Goal: Information Seeking & Learning: Learn about a topic

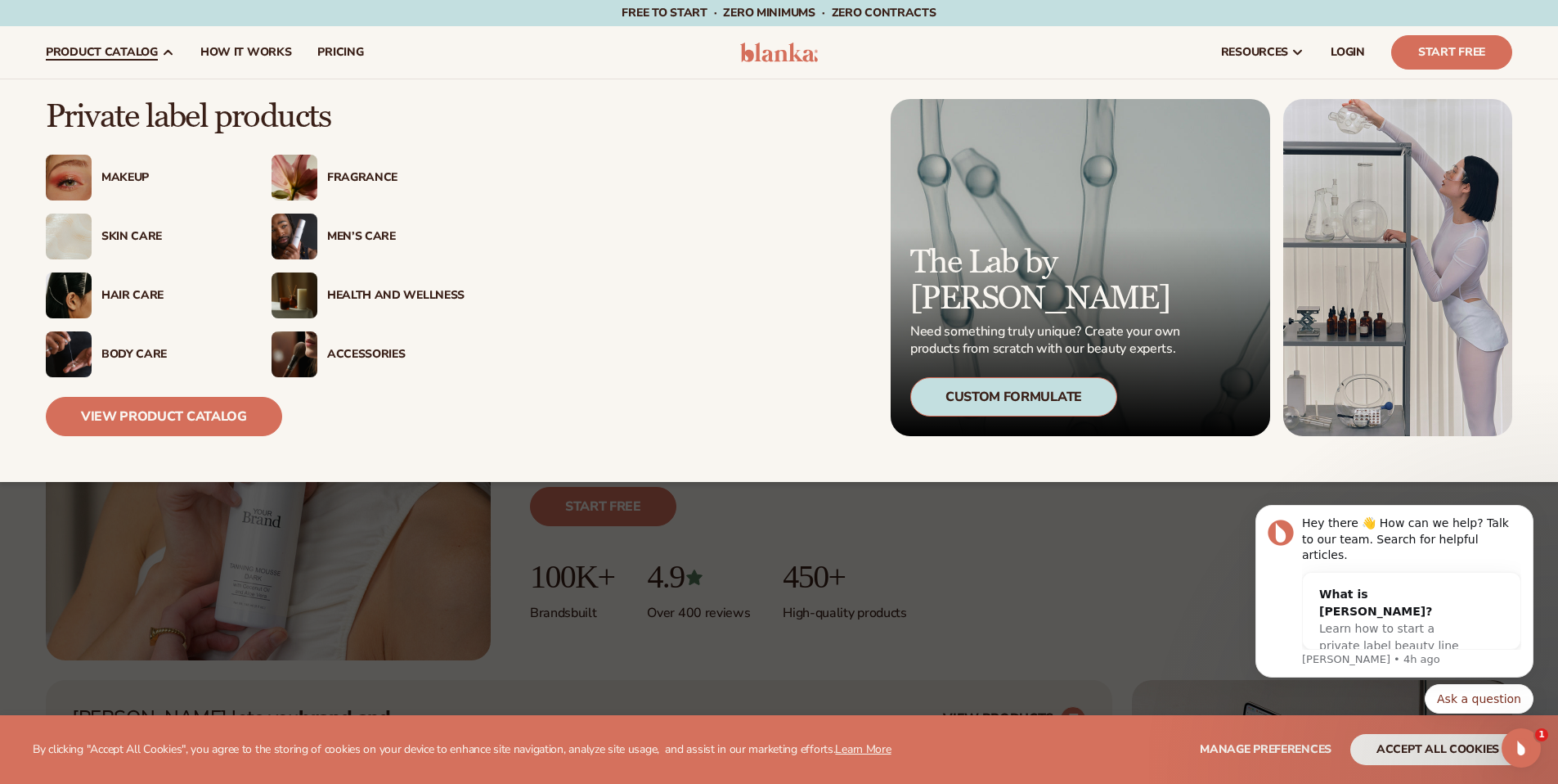
click at [132, 181] on div "Makeup" at bounding box center [170, 177] width 137 height 14
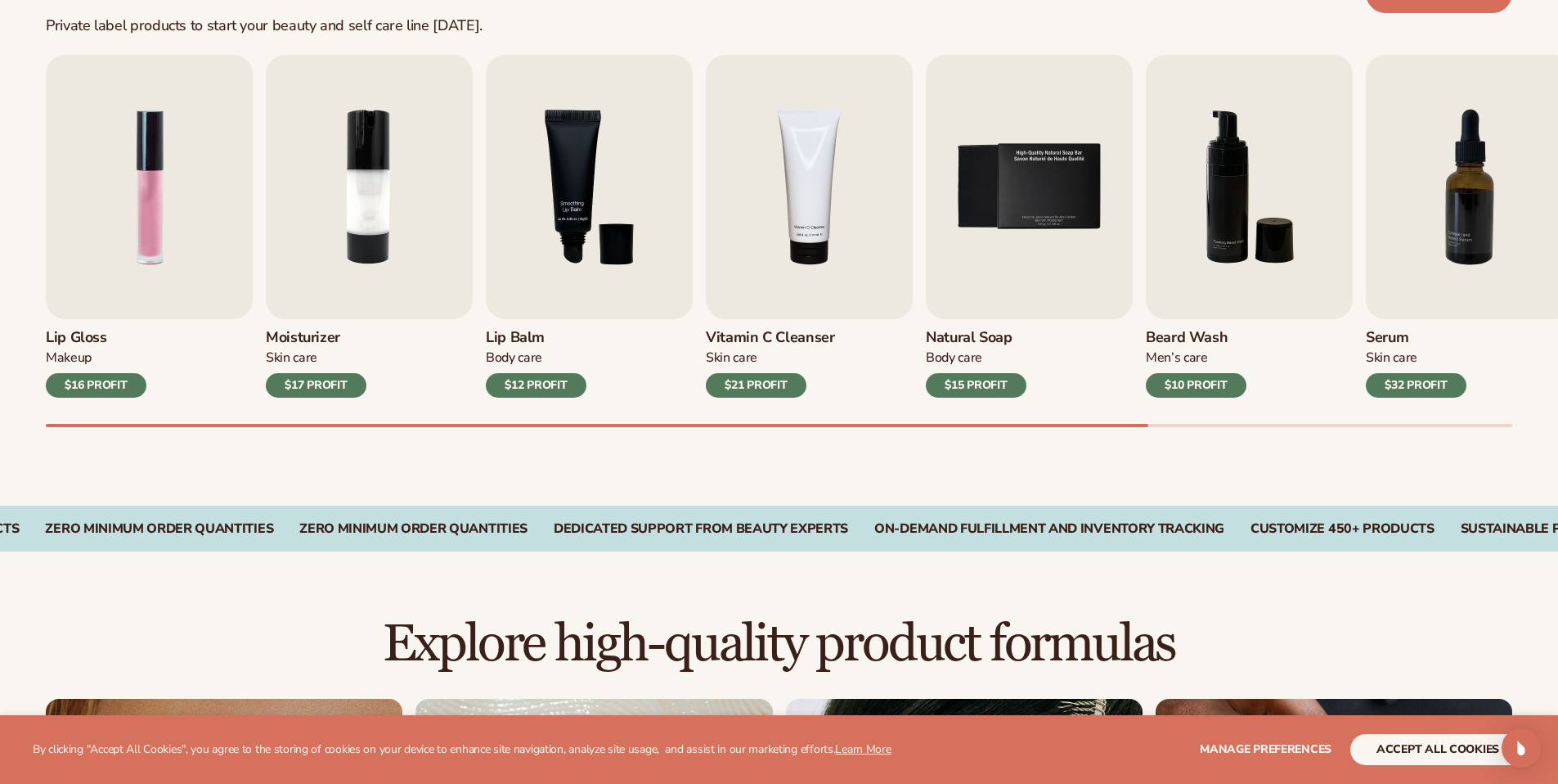
scroll to position [534, 0]
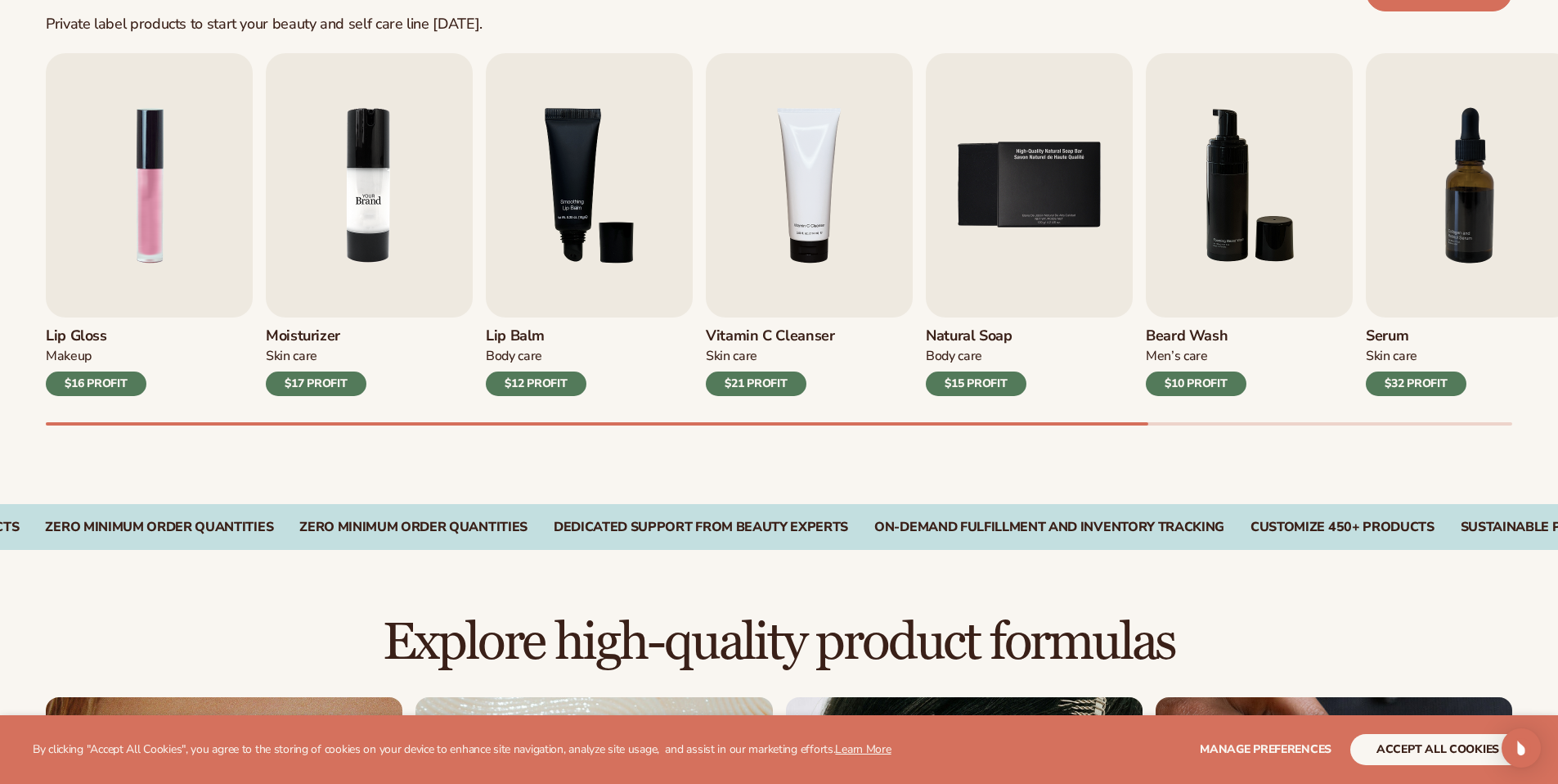
click at [380, 265] on img "2 / 9" at bounding box center [370, 185] width 207 height 264
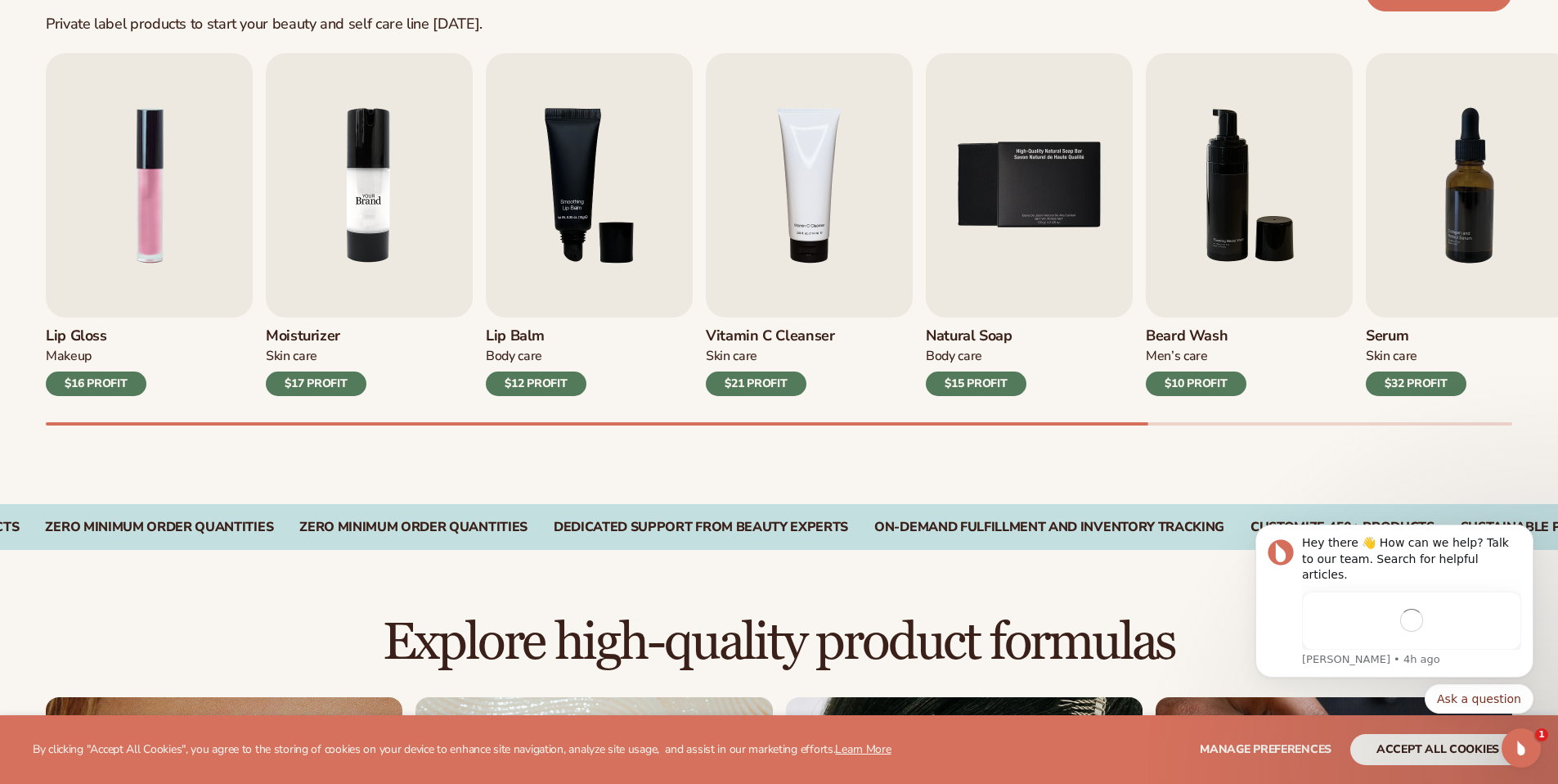
scroll to position [0, 0]
click at [375, 234] on img "2 / 9" at bounding box center [370, 185] width 207 height 264
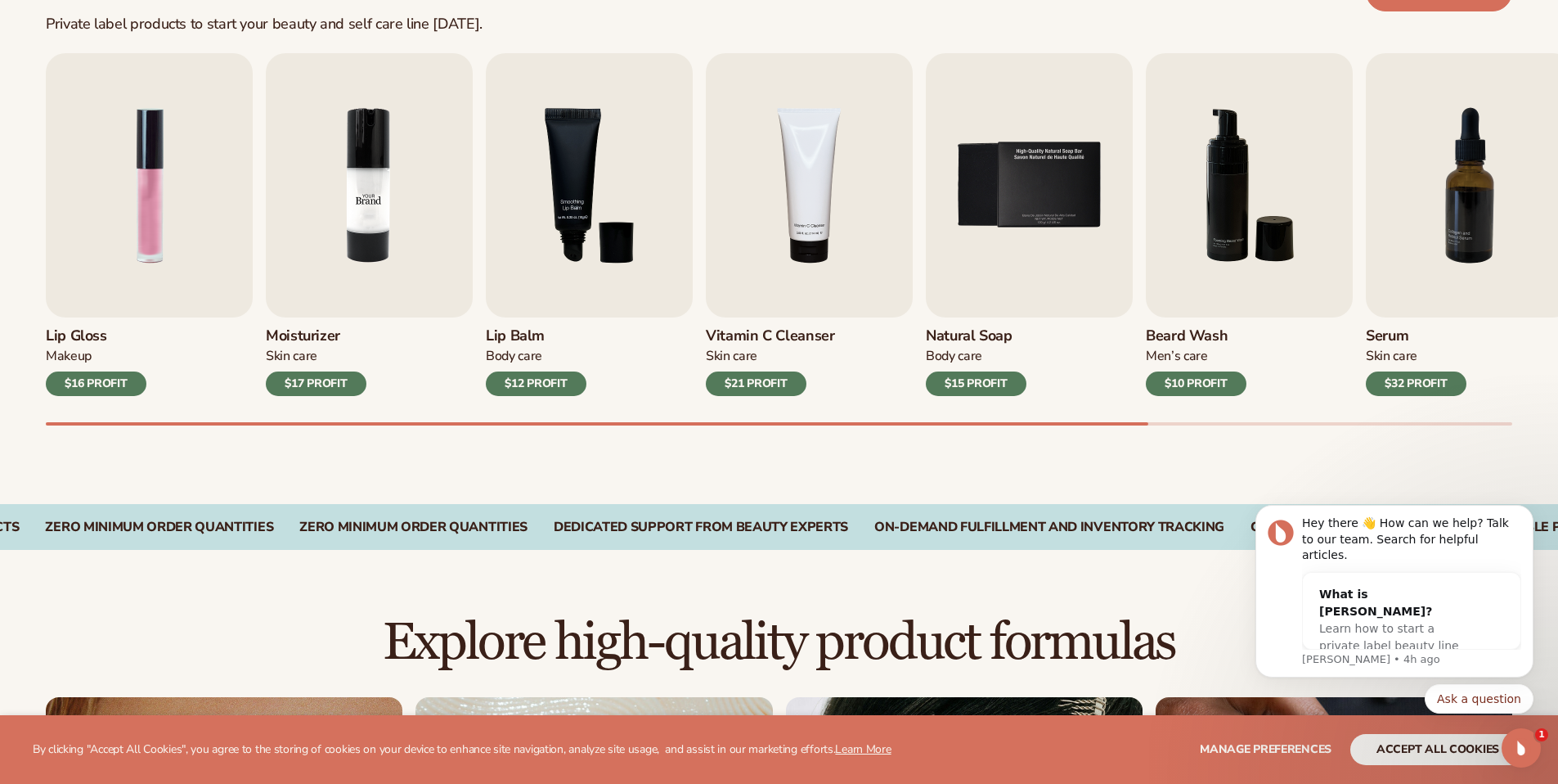
click at [414, 102] on img "2 / 9" at bounding box center [370, 185] width 207 height 264
click at [409, 123] on img "2 / 9" at bounding box center [370, 185] width 207 height 264
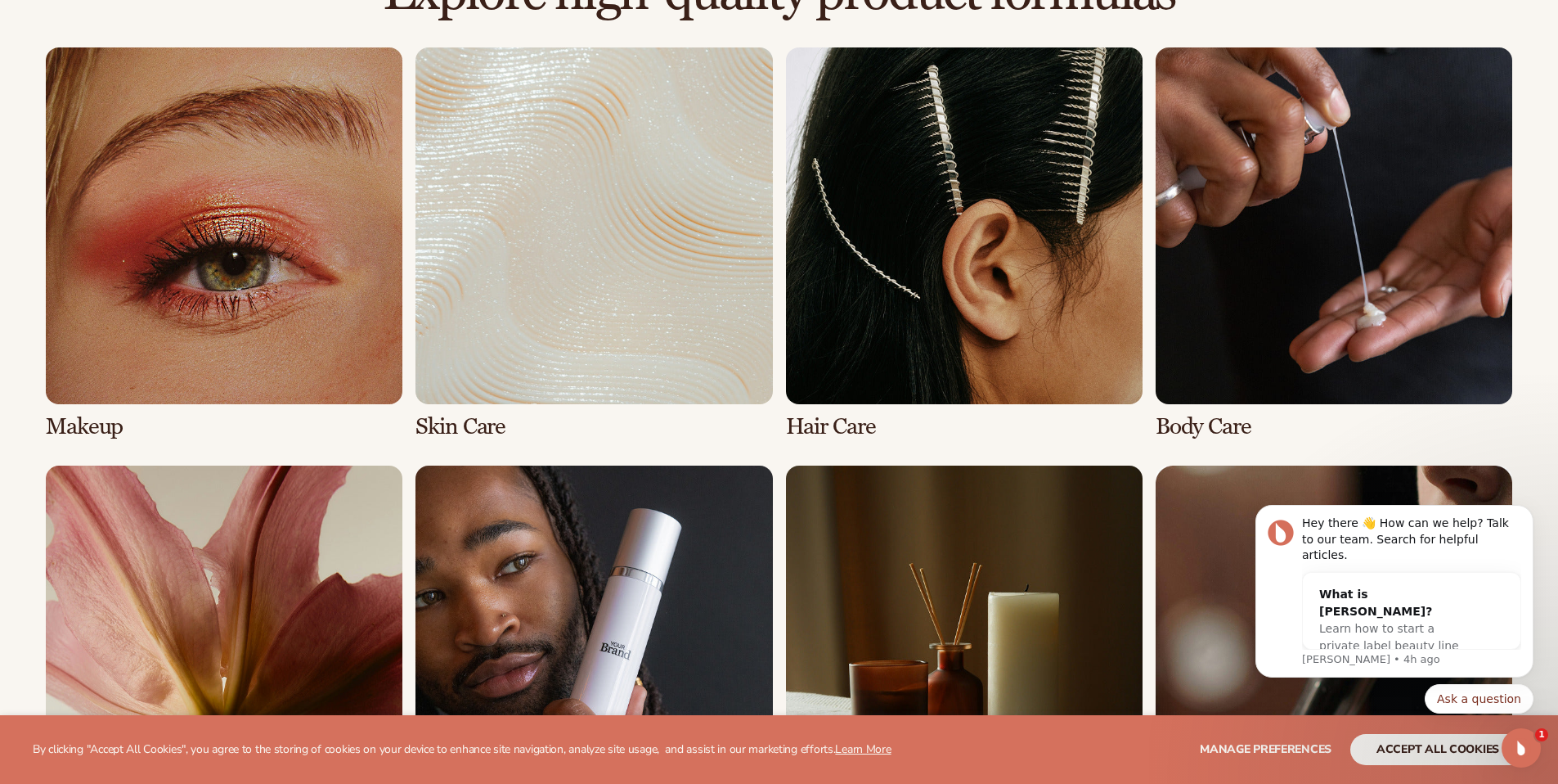
scroll to position [1313, 0]
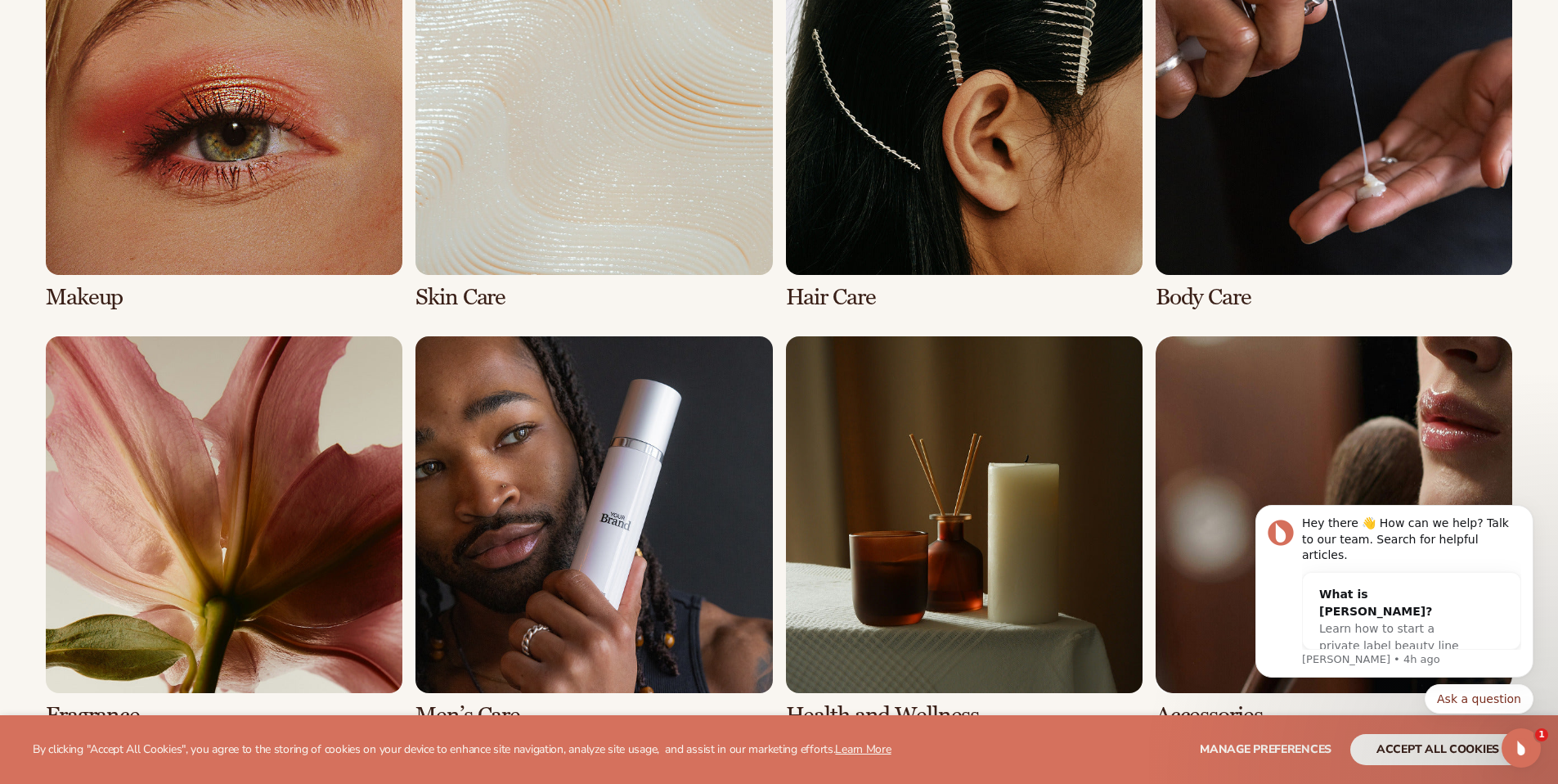
click at [509, 73] on link "2 / 8" at bounding box center [594, 114] width 357 height 392
click at [515, 112] on link "2 / 8" at bounding box center [594, 114] width 357 height 392
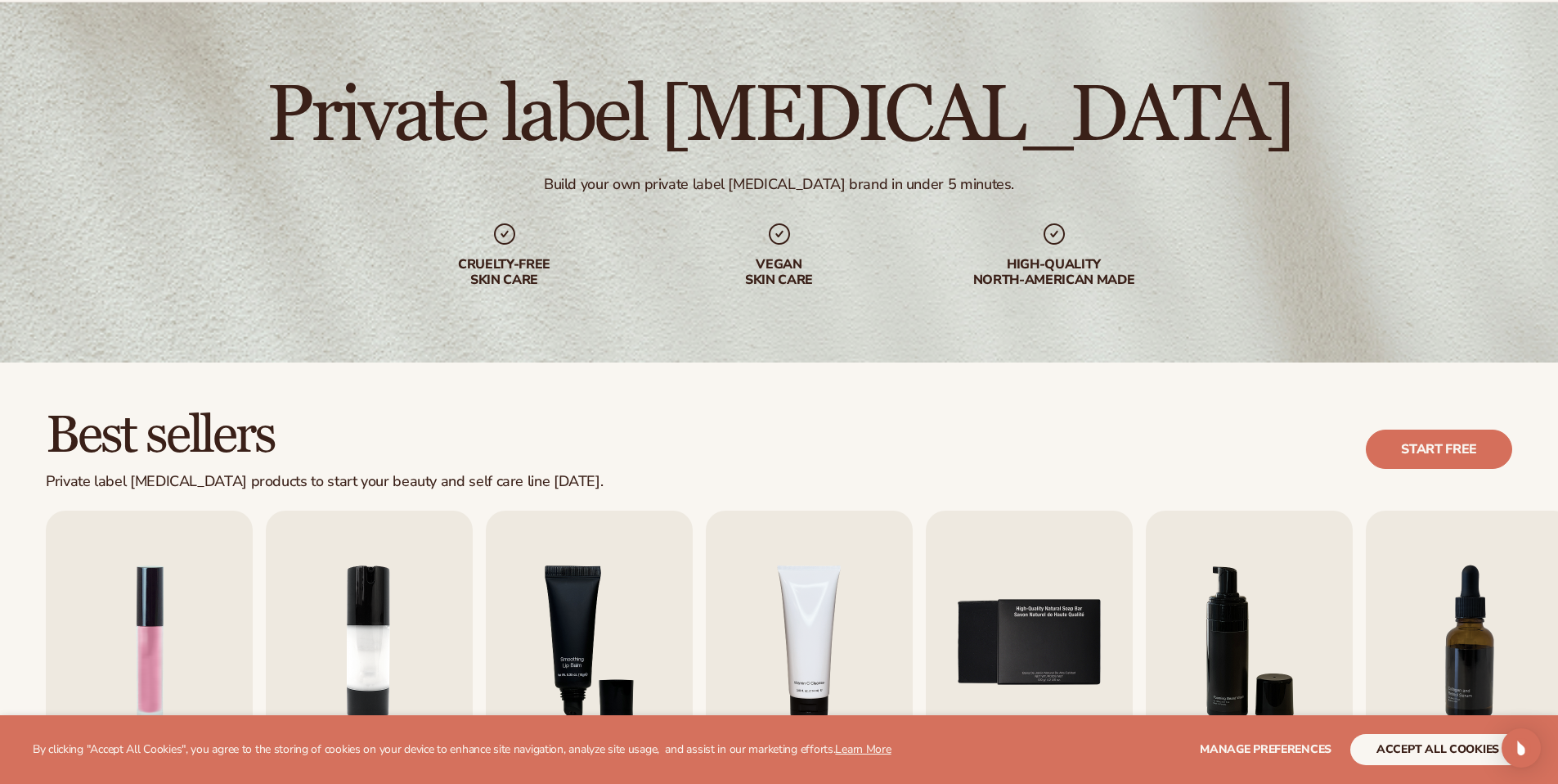
scroll to position [512, 0]
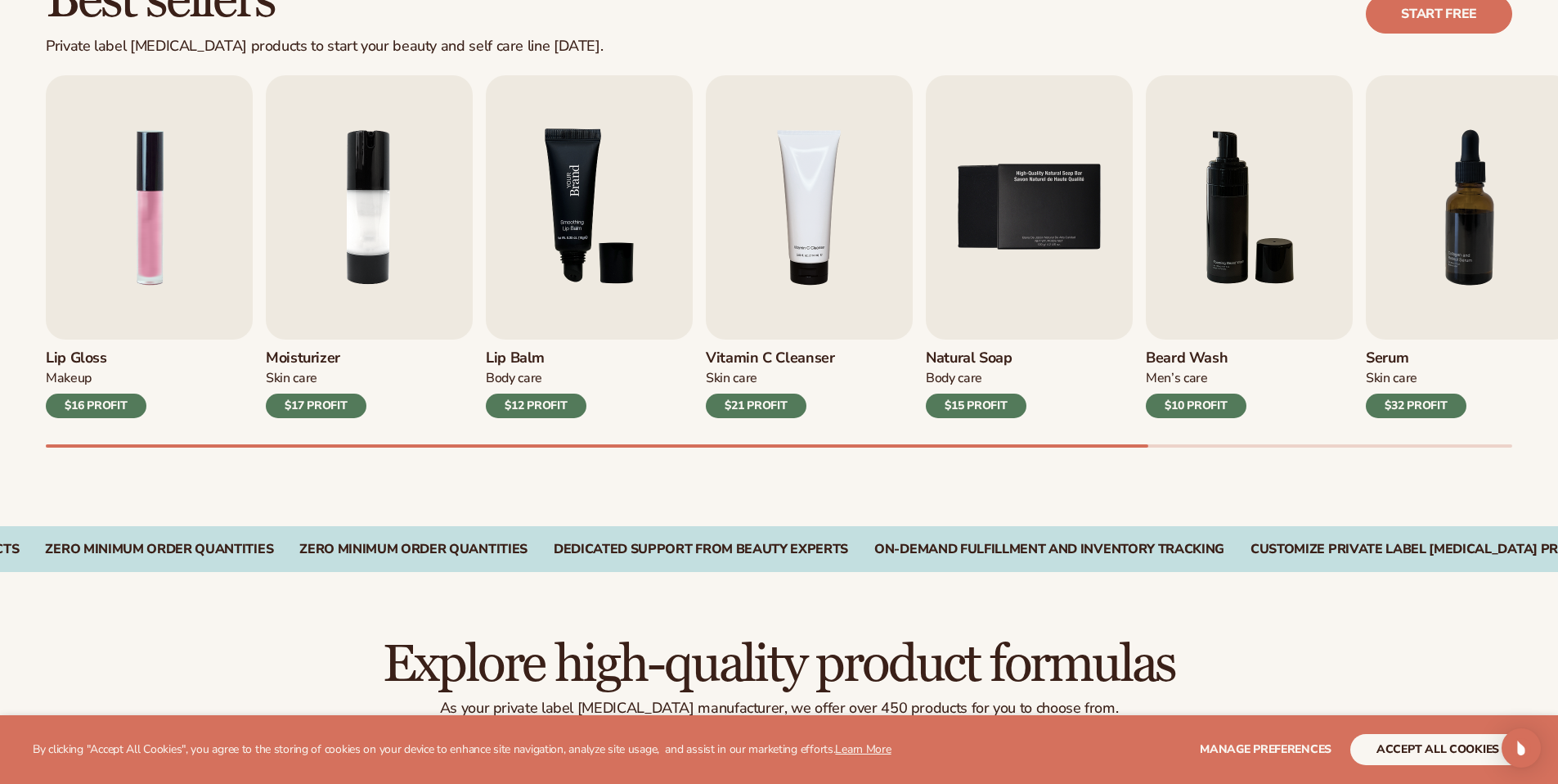
click at [583, 215] on img "3 / 9" at bounding box center [589, 207] width 207 height 264
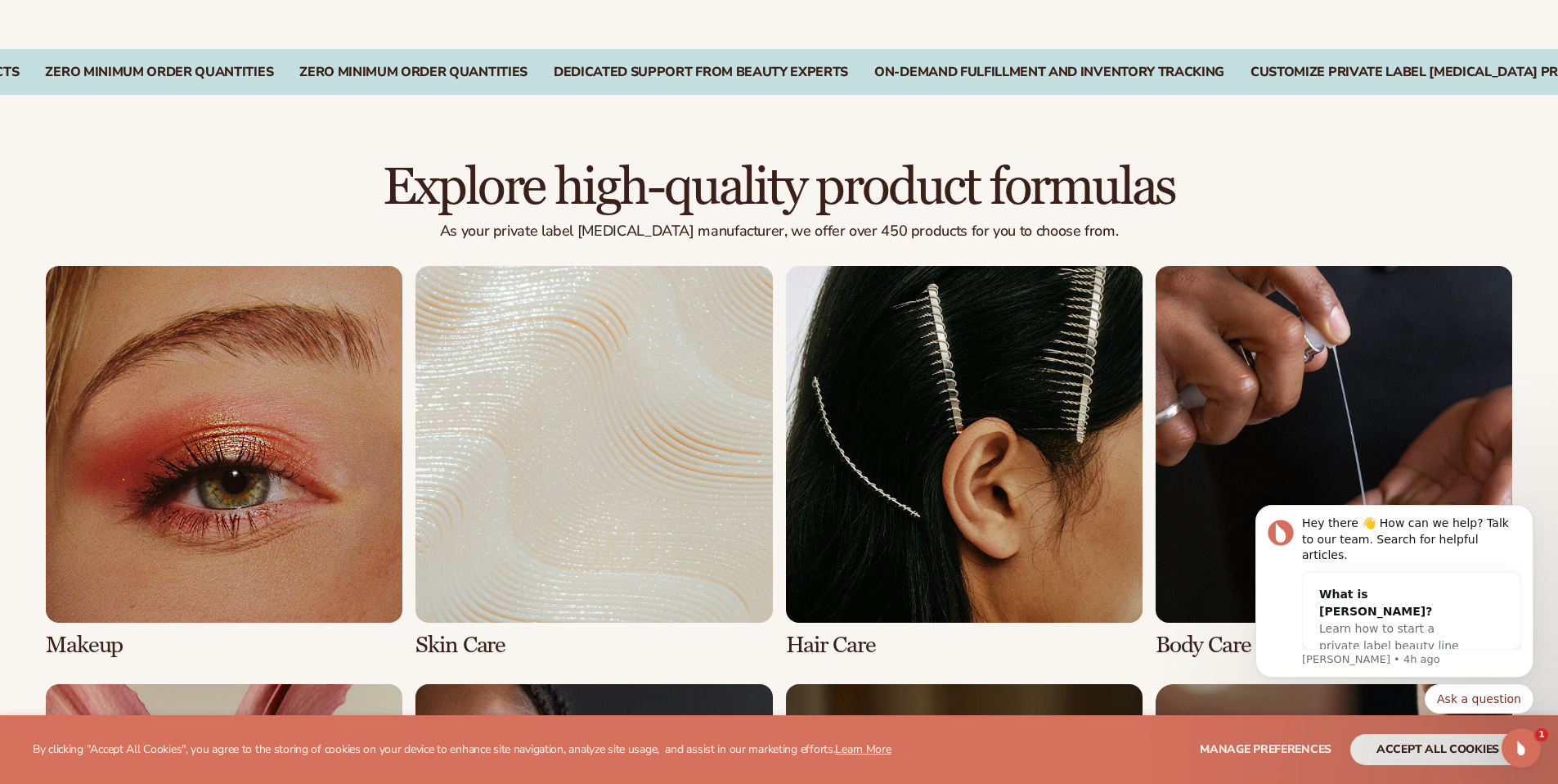
scroll to position [1047, 0]
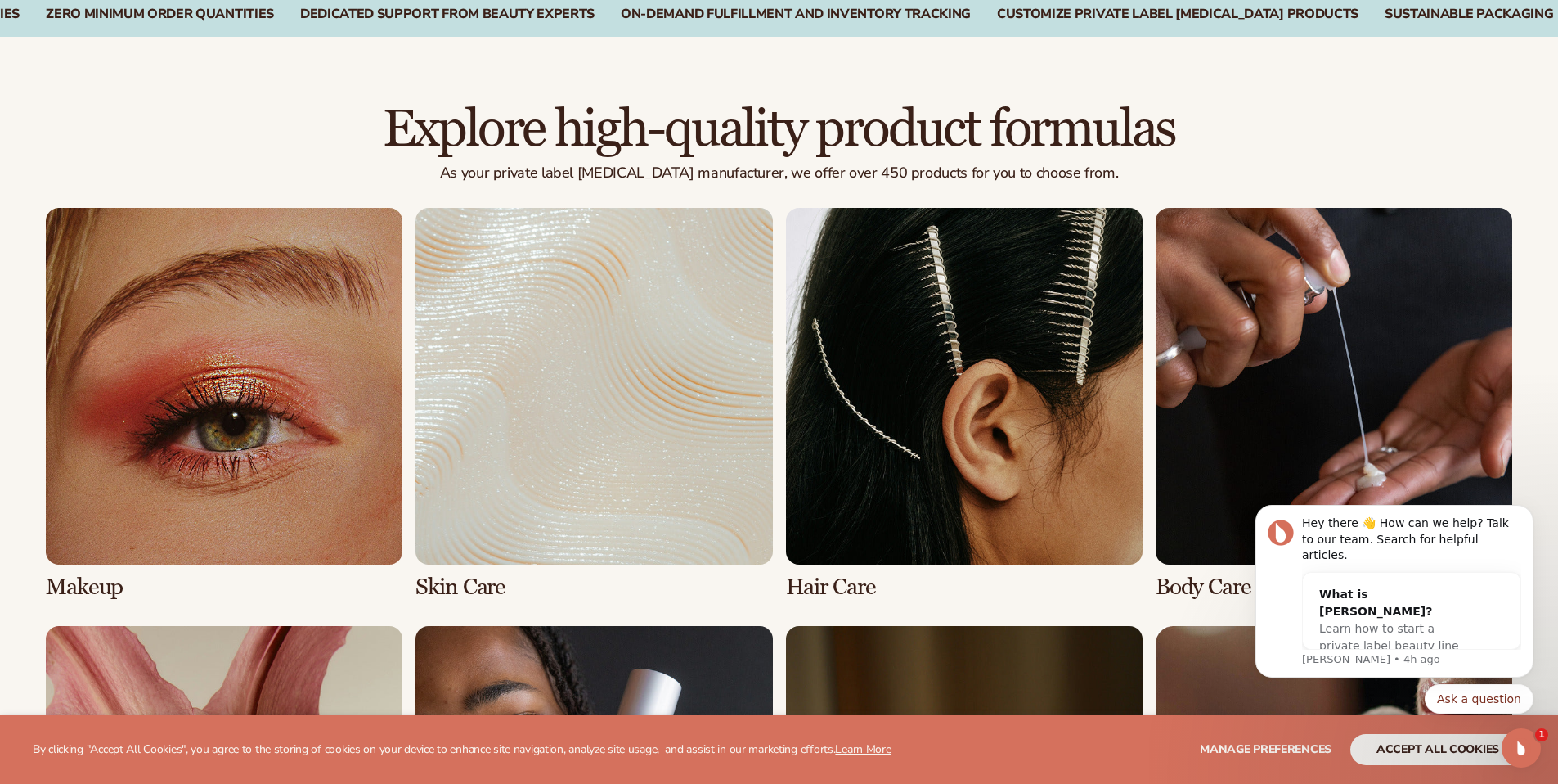
click at [568, 451] on link "2 / 8" at bounding box center [594, 403] width 357 height 392
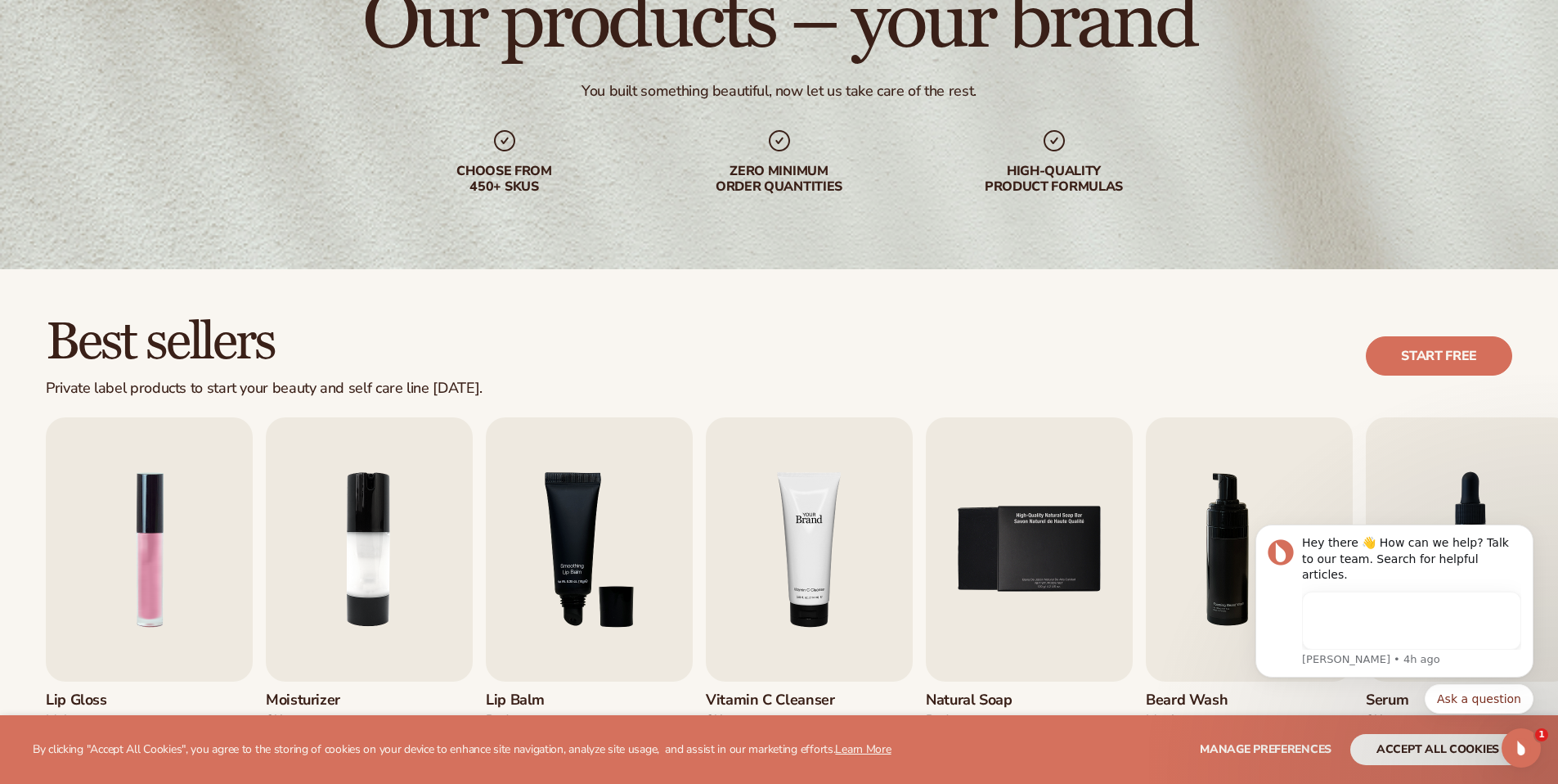
scroll to position [220, 0]
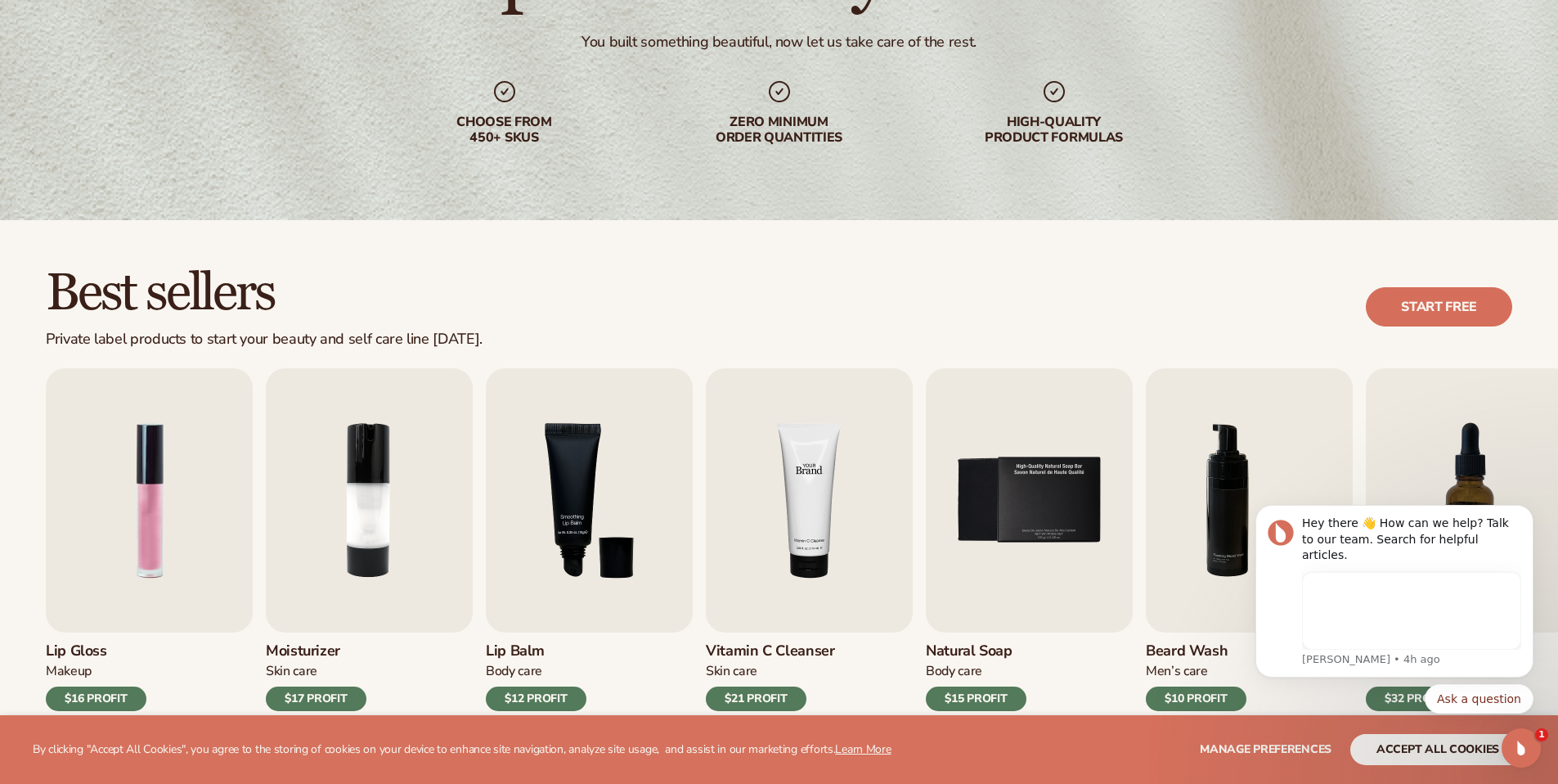
click at [843, 489] on img "4 / 9" at bounding box center [810, 499] width 207 height 264
click at [885, 416] on img "4 / 9" at bounding box center [810, 499] width 207 height 264
